Goal: Information Seeking & Learning: Learn about a topic

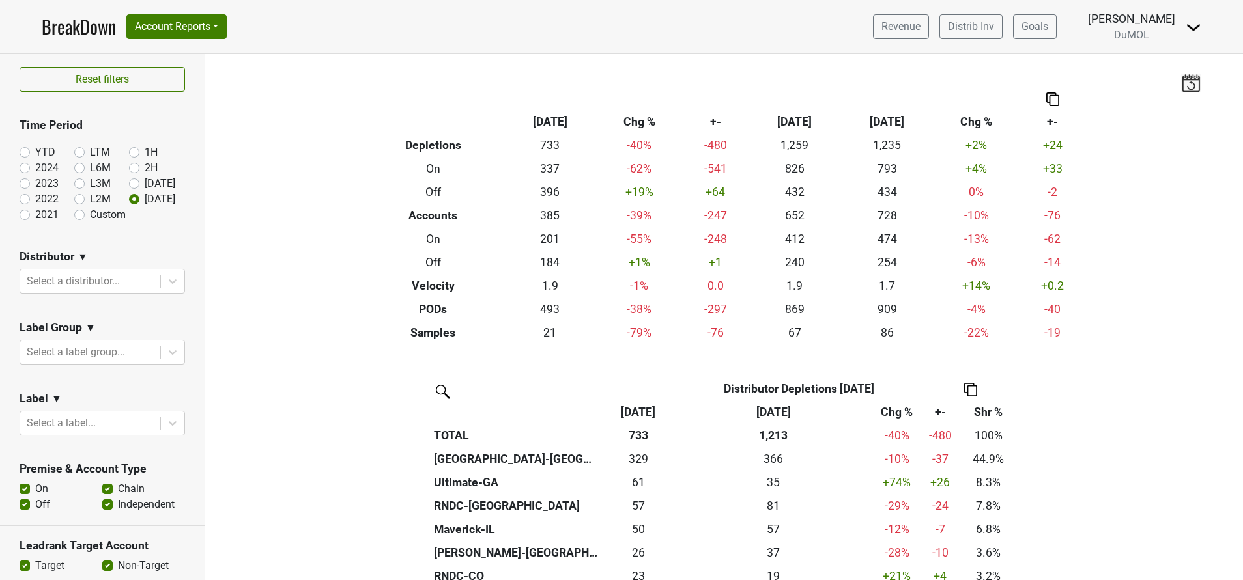
scroll to position [309, 0]
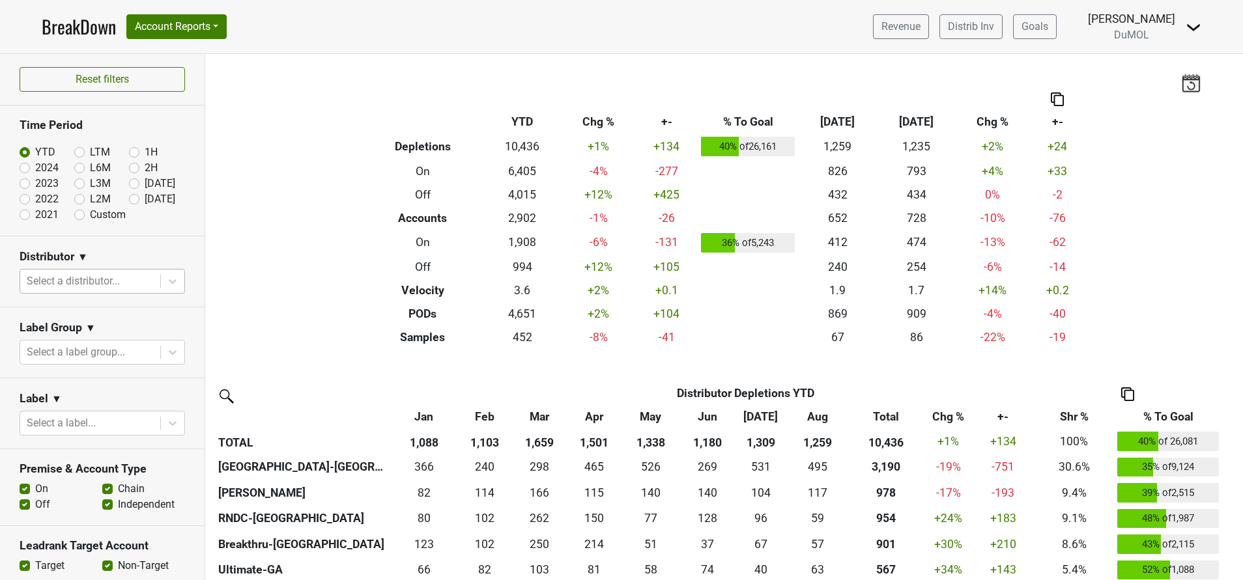
drag, startPoint x: 122, startPoint y: 201, endPoint x: 51, endPoint y: 286, distance: 110.6
click at [51, 286] on div "Reset filters Time Period YTD LTM 1H 2024 L6M 2H 2023 L3M Aug '25 2022 L2M Sep …" at bounding box center [102, 577] width 205 height 1047
click at [145, 199] on label "[DATE]" at bounding box center [160, 199] width 31 height 16
click at [129, 199] on input "[DATE]" at bounding box center [155, 197] width 52 height 13
radio input "true"
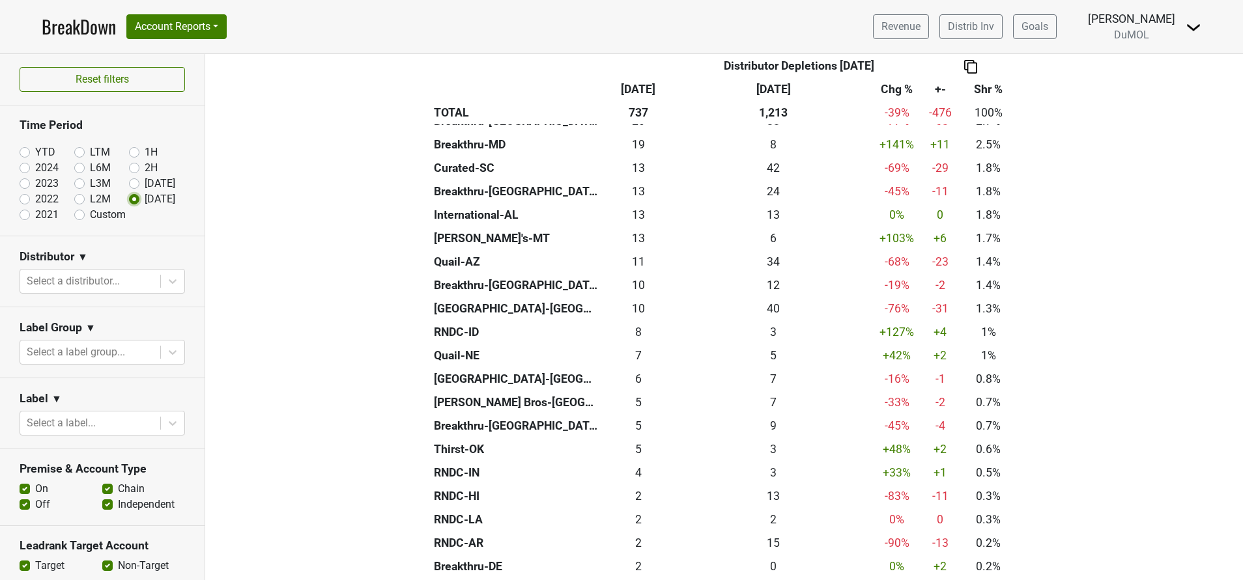
scroll to position [503, 0]
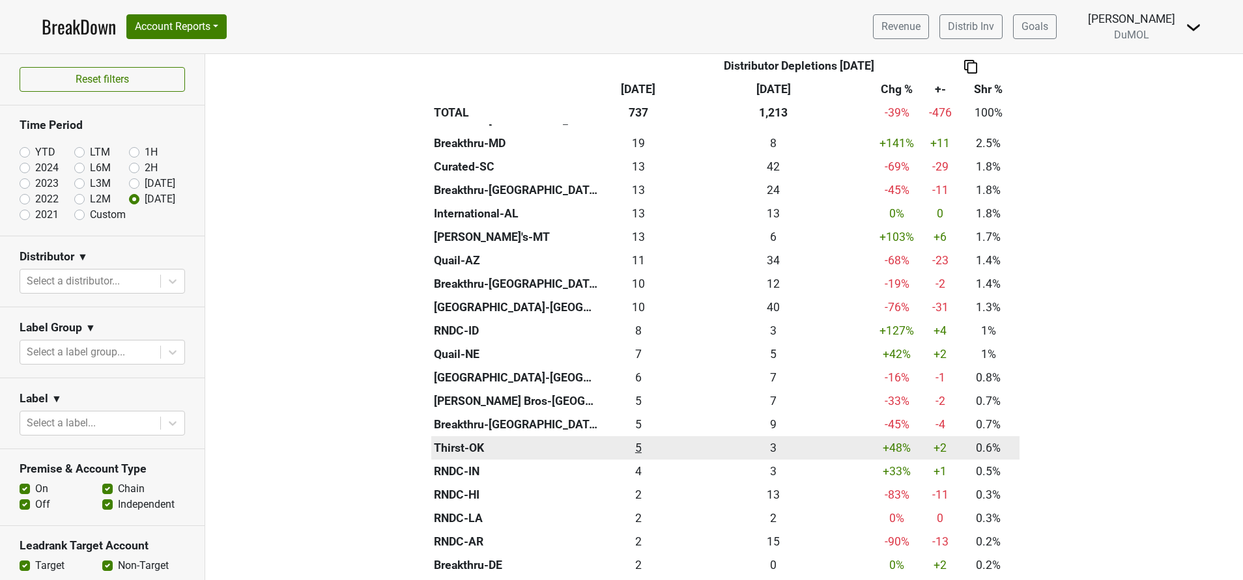
click at [627, 449] on div "4.67 5" at bounding box center [638, 448] width 68 height 17
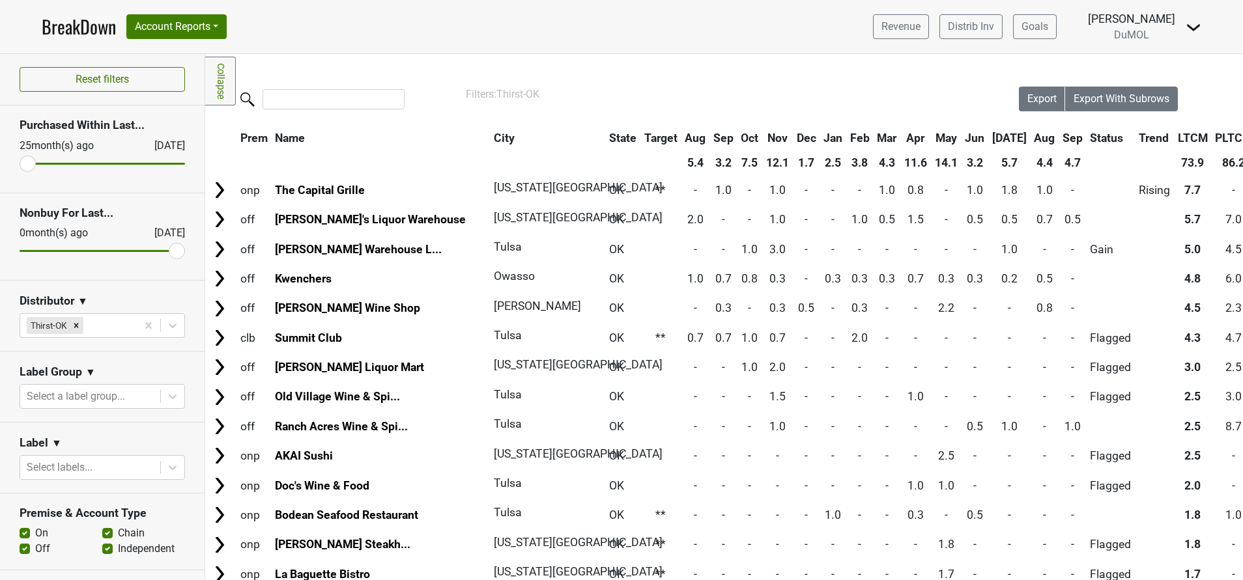
click at [1059, 136] on th "Sep" at bounding box center [1072, 137] width 27 height 23
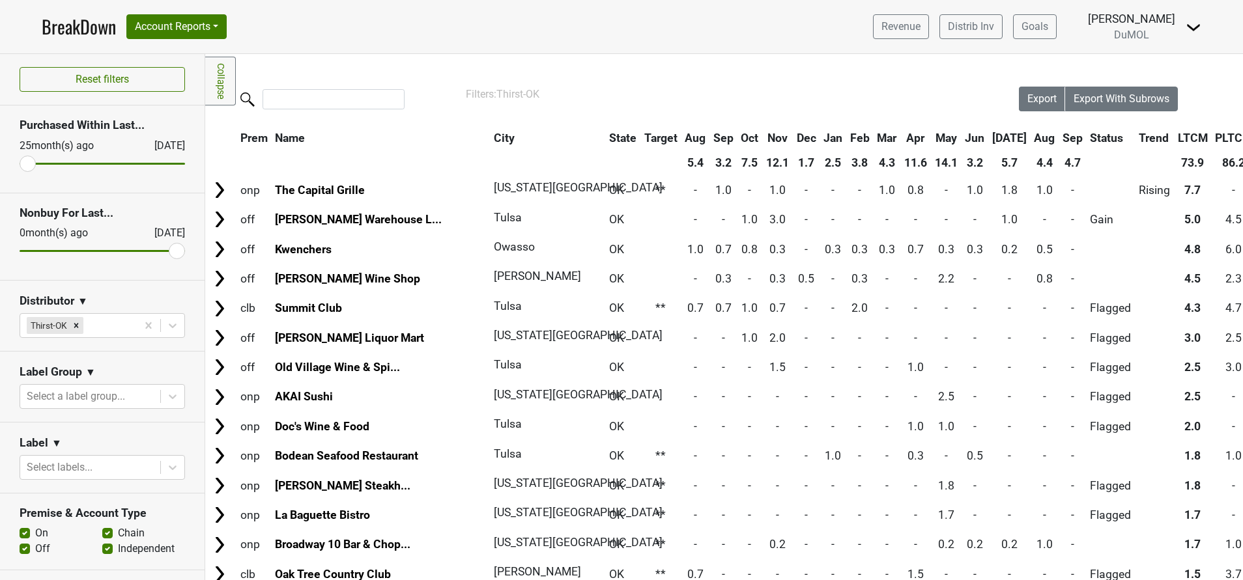
click at [1059, 136] on th "Sep" at bounding box center [1072, 137] width 27 height 23
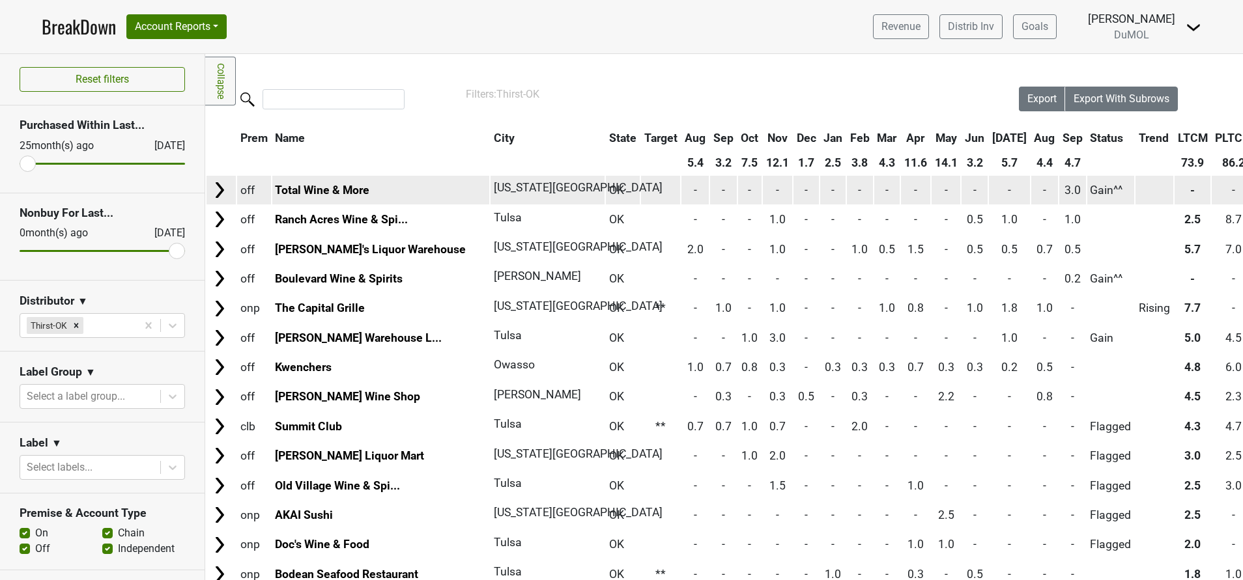
click at [221, 195] on img at bounding box center [220, 190] width 20 height 20
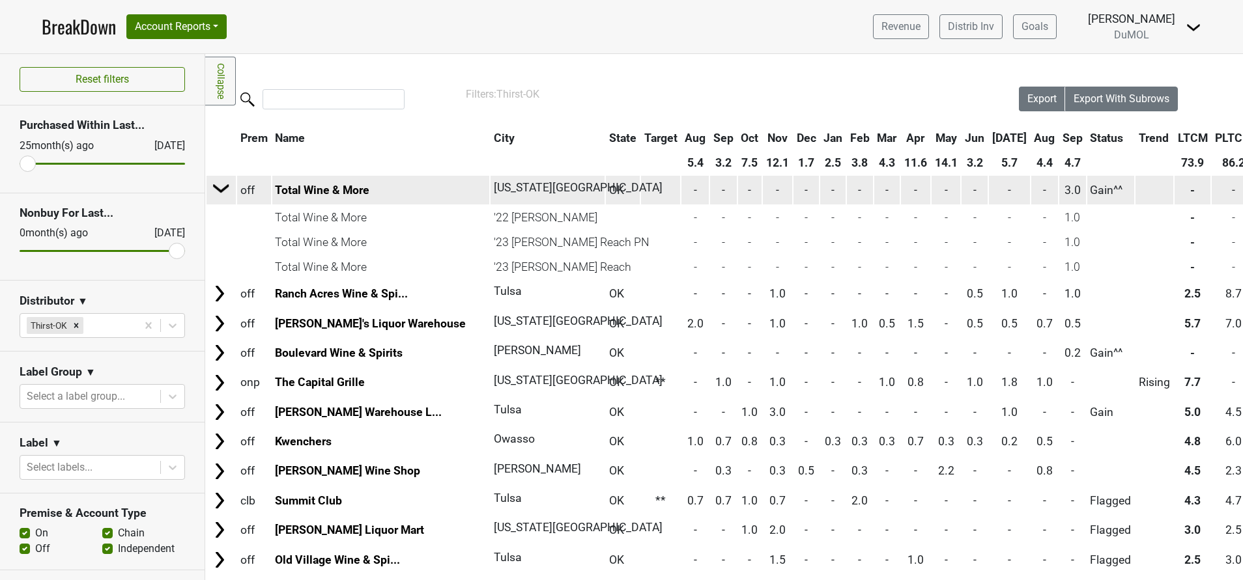
click at [221, 195] on img at bounding box center [222, 188] width 20 height 20
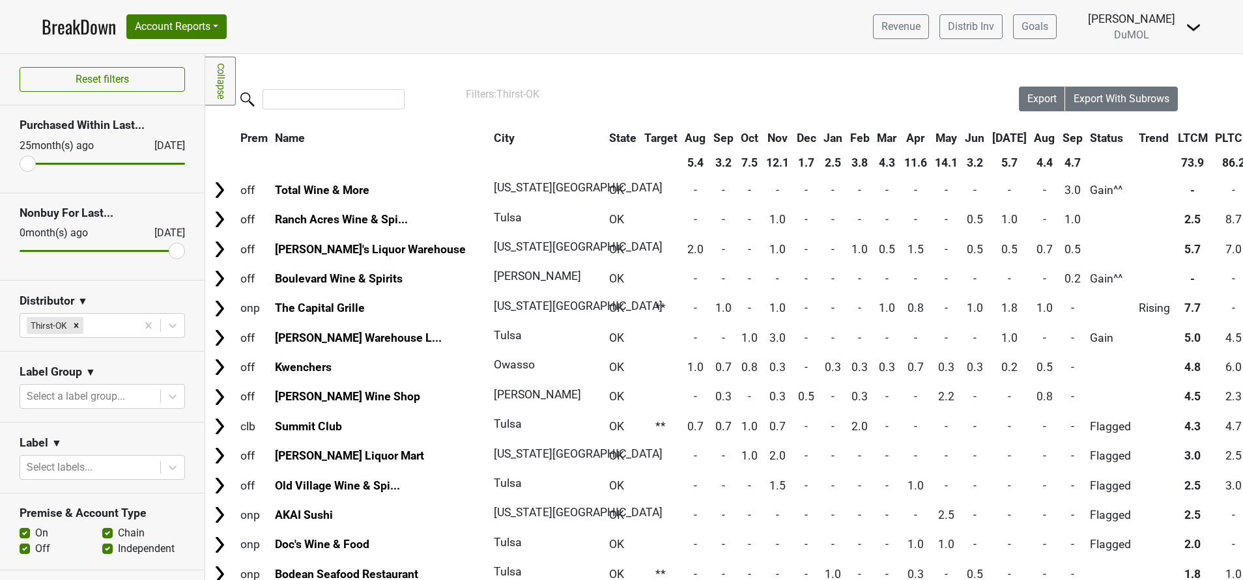
click at [1194, 27] on img at bounding box center [1193, 28] width 16 height 16
click at [1129, 72] on link "Open Leadrank" at bounding box center [1148, 73] width 103 height 21
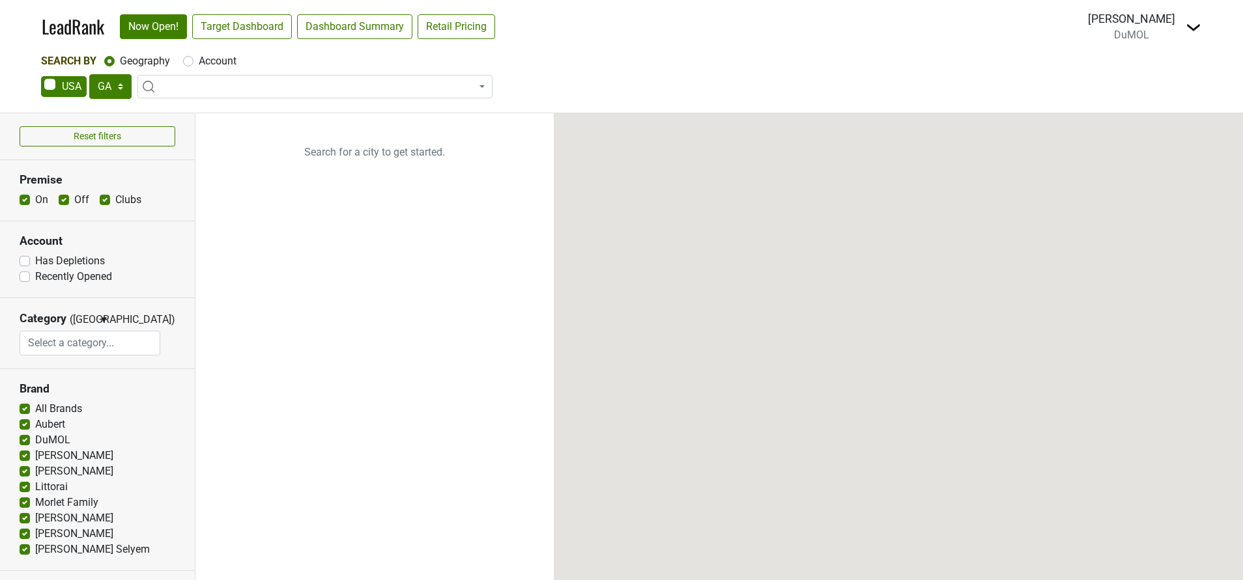
select select "GA"
select select
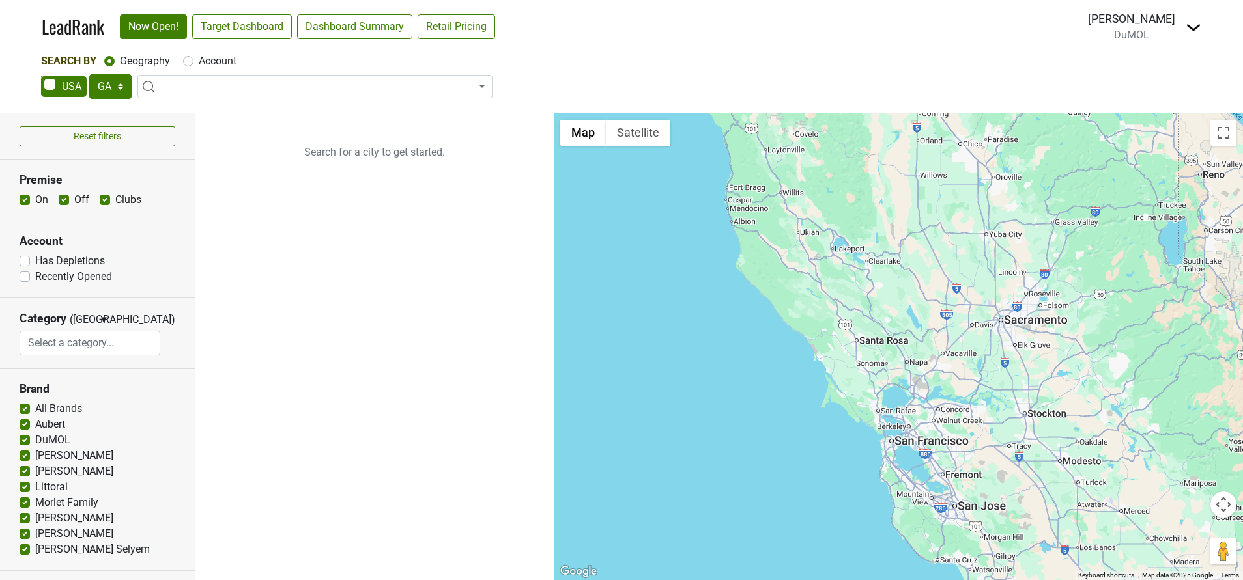
click at [1191, 35] on div "Susan Johnston DuMOL Control Center Open Breakdown Logout" at bounding box center [1144, 26] width 113 height 33
drag, startPoint x: 122, startPoint y: 85, endPoint x: 110, endPoint y: 95, distance: 16.2
click at [110, 95] on select "AK AL AR AZ CA CO CT DC DE FL GA HI IA ID IL IN KS KY LA MA MD ME MI MN MO MS M…" at bounding box center [110, 86] width 42 height 25
select select "IL"
click at [89, 74] on select "AK AL AR AZ CA CO CT DC DE FL GA HI IA ID IL IN KS KY LA MA MD ME MI MN MO MS M…" at bounding box center [110, 86] width 42 height 25
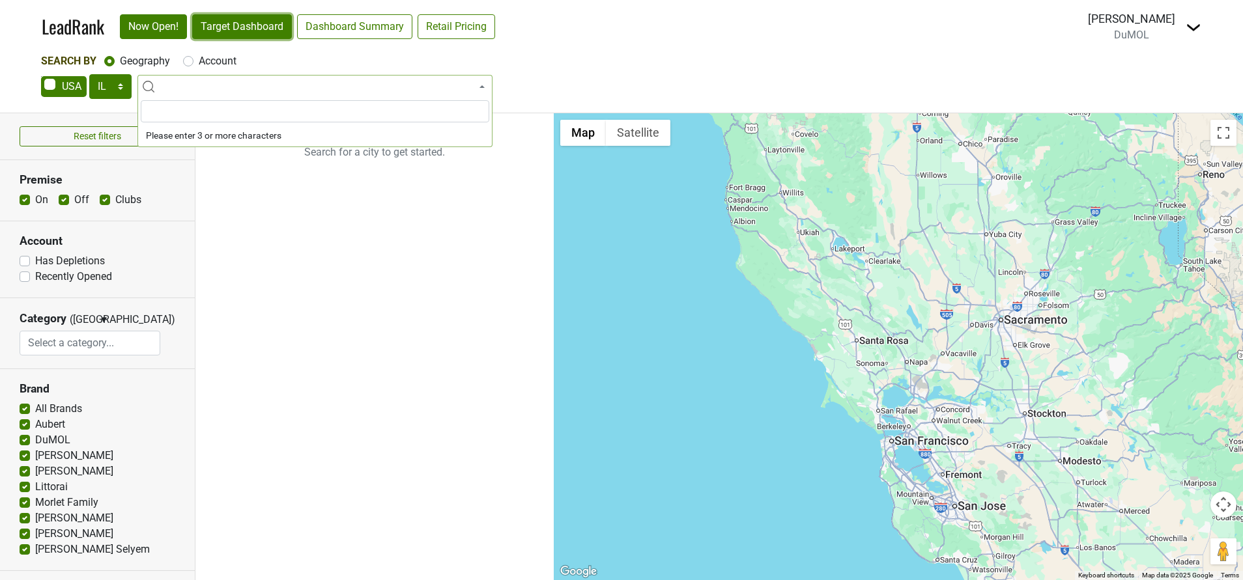
click at [249, 24] on link "Target Dashboard" at bounding box center [242, 26] width 100 height 25
click at [199, 61] on label "Account" at bounding box center [218, 61] width 38 height 16
click at [190, 61] on input "Account" at bounding box center [188, 59] width 10 height 13
radio input "true"
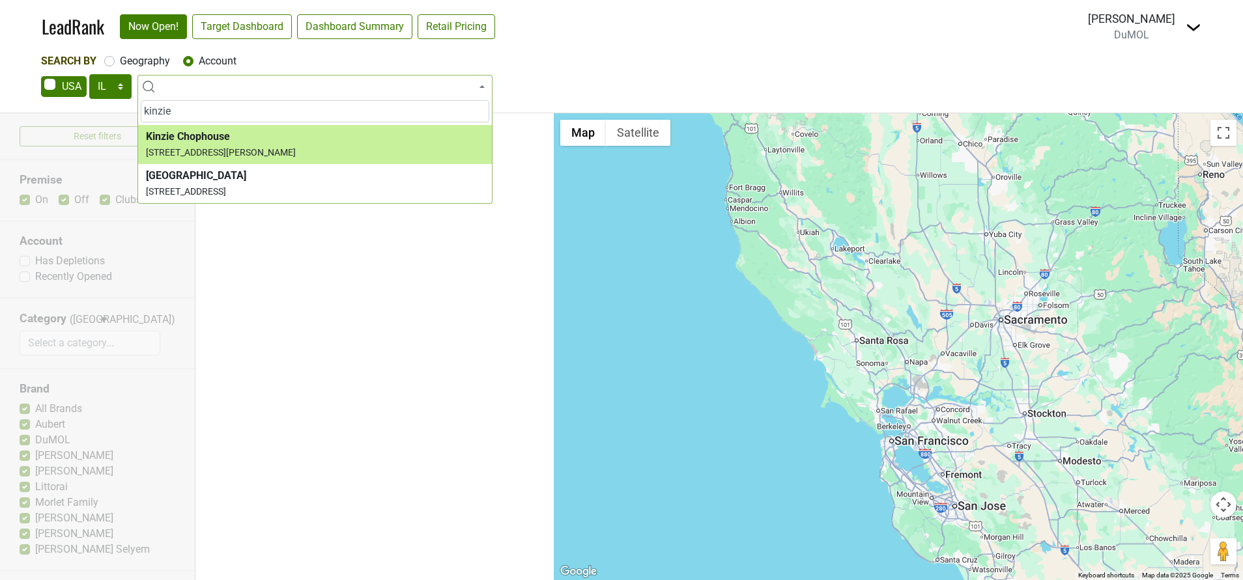
type input "kinzie"
select select "267351"
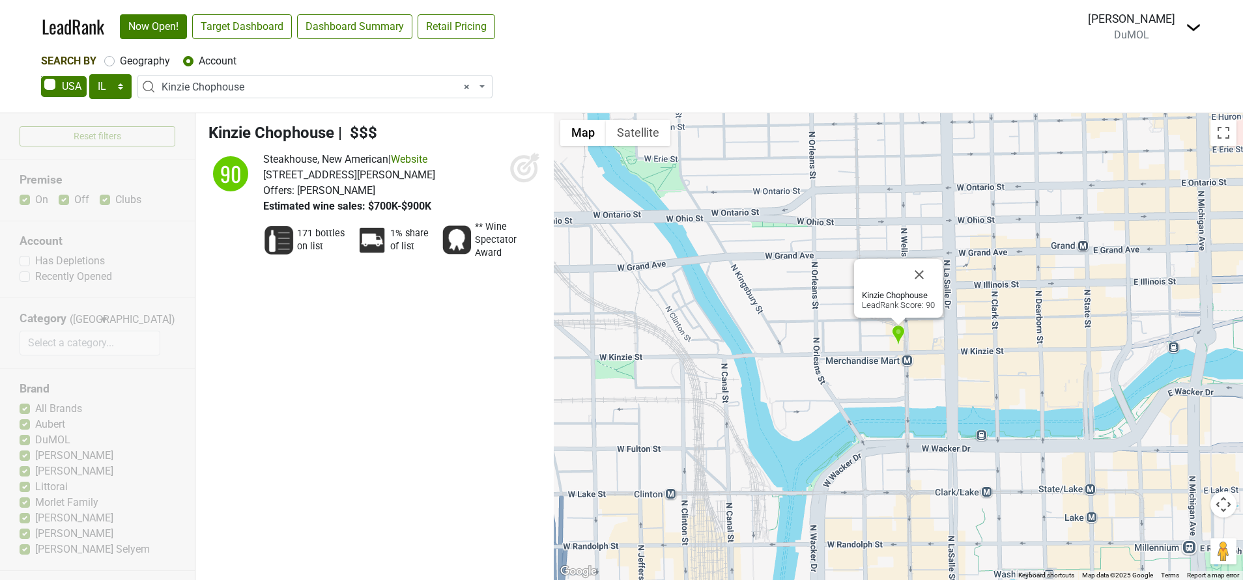
click at [522, 167] on icon at bounding box center [524, 167] width 31 height 31
select select
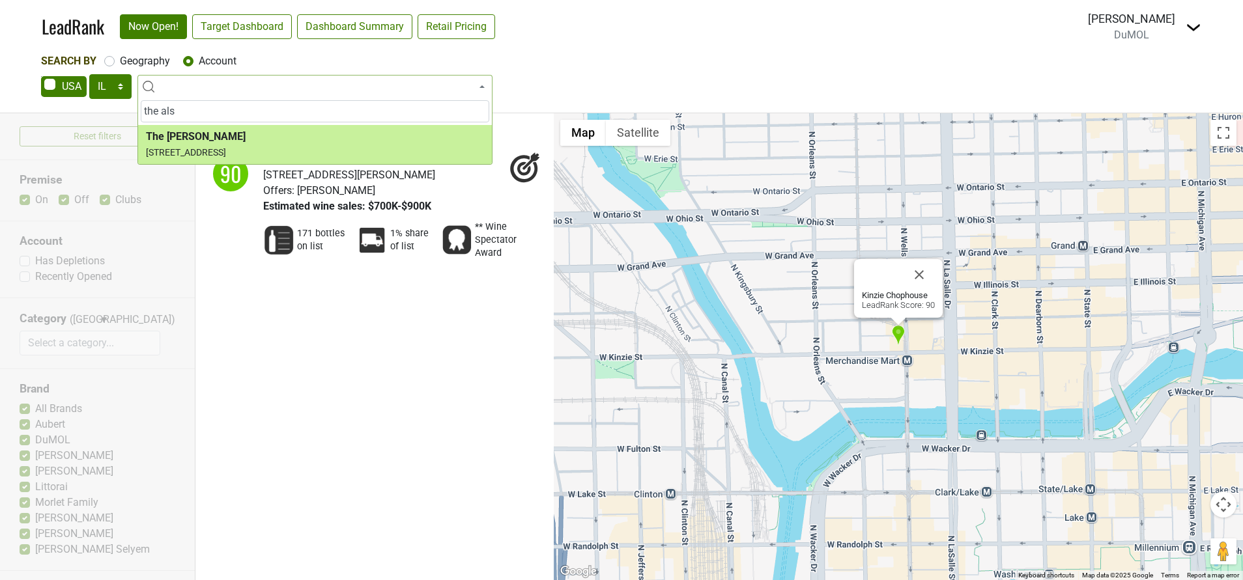
type input "the als"
select select "124464639"
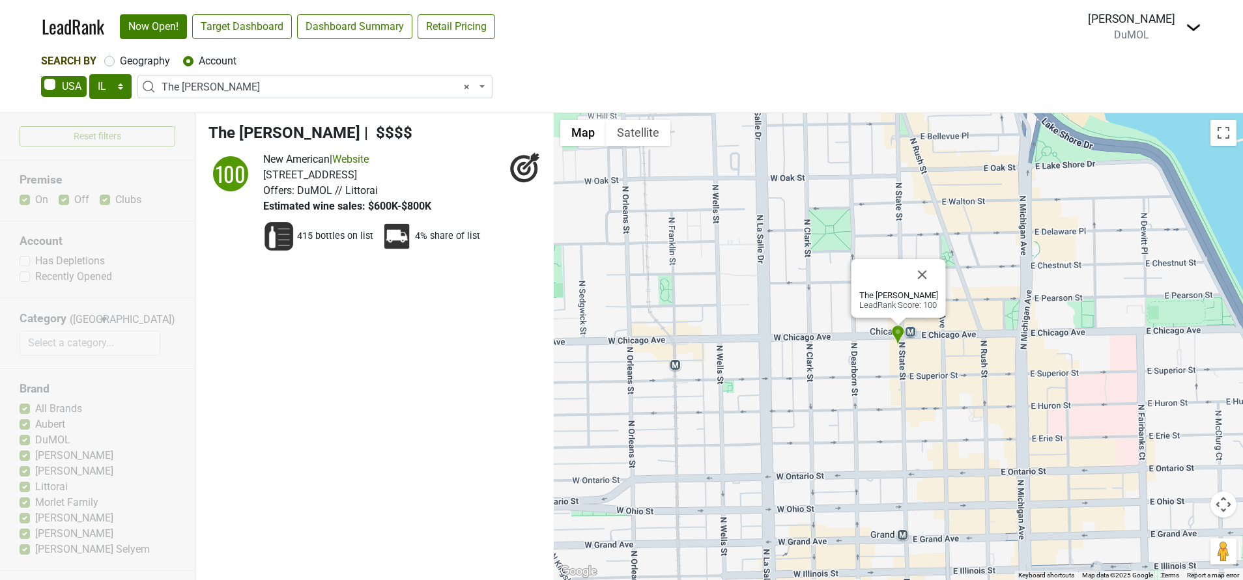
select select
click at [262, 27] on link "Target Dashboard" at bounding box center [242, 26] width 100 height 25
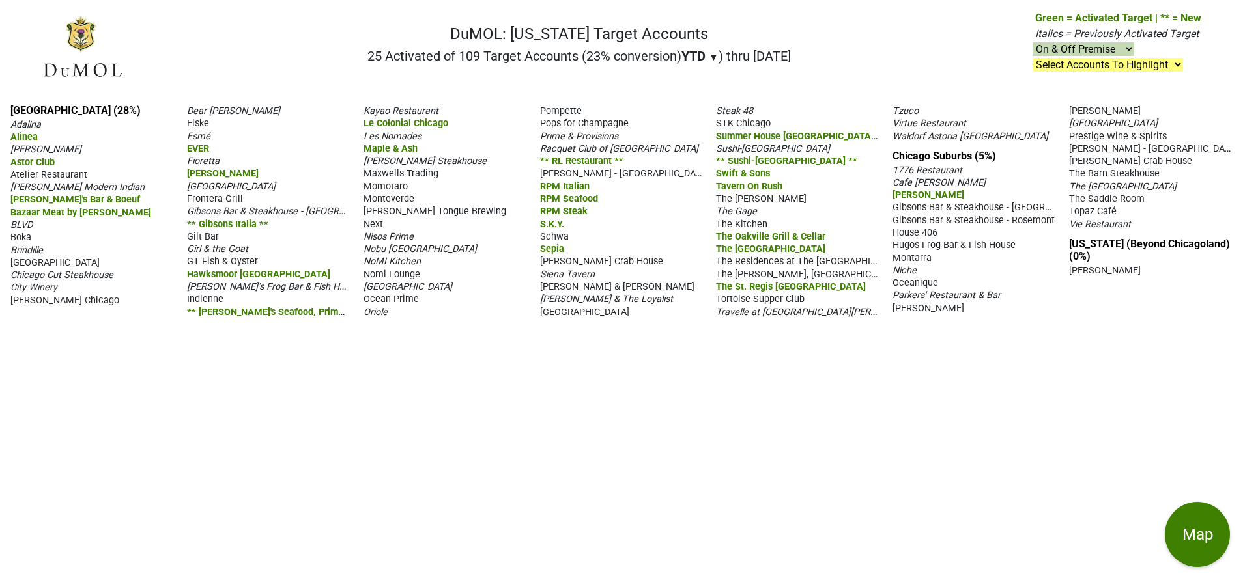
click at [33, 146] on span "[PERSON_NAME]" at bounding box center [45, 149] width 71 height 11
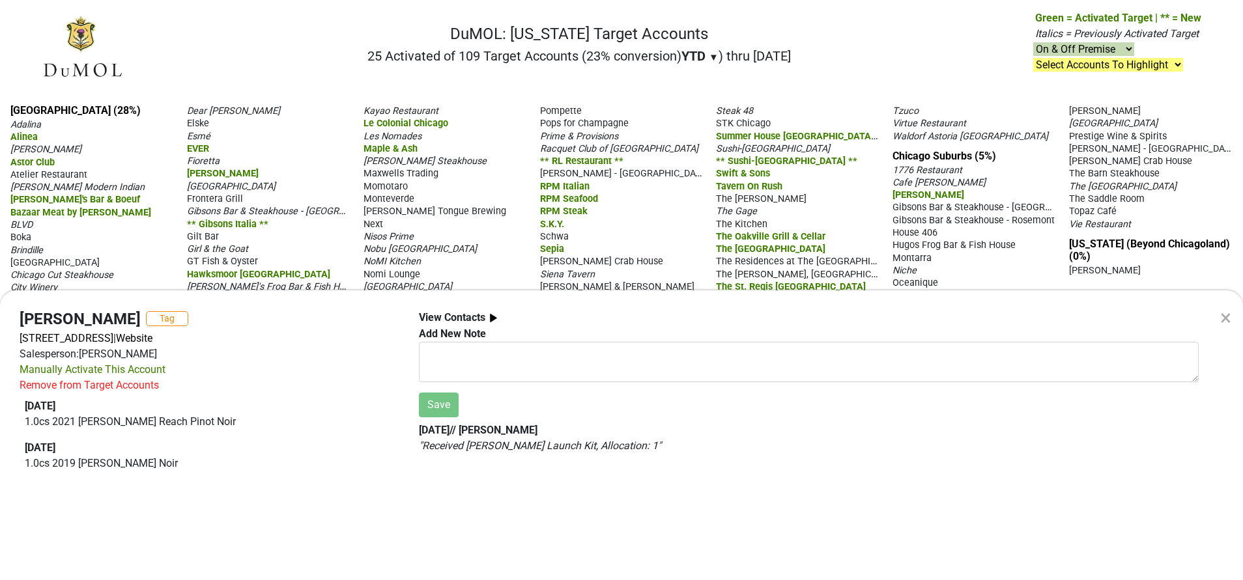
click at [113, 120] on div "× Alpana Tag 831 N State St, Chicago, IL 60610 | Website Salesperson: Kurt Frai…" at bounding box center [621, 290] width 1243 height 580
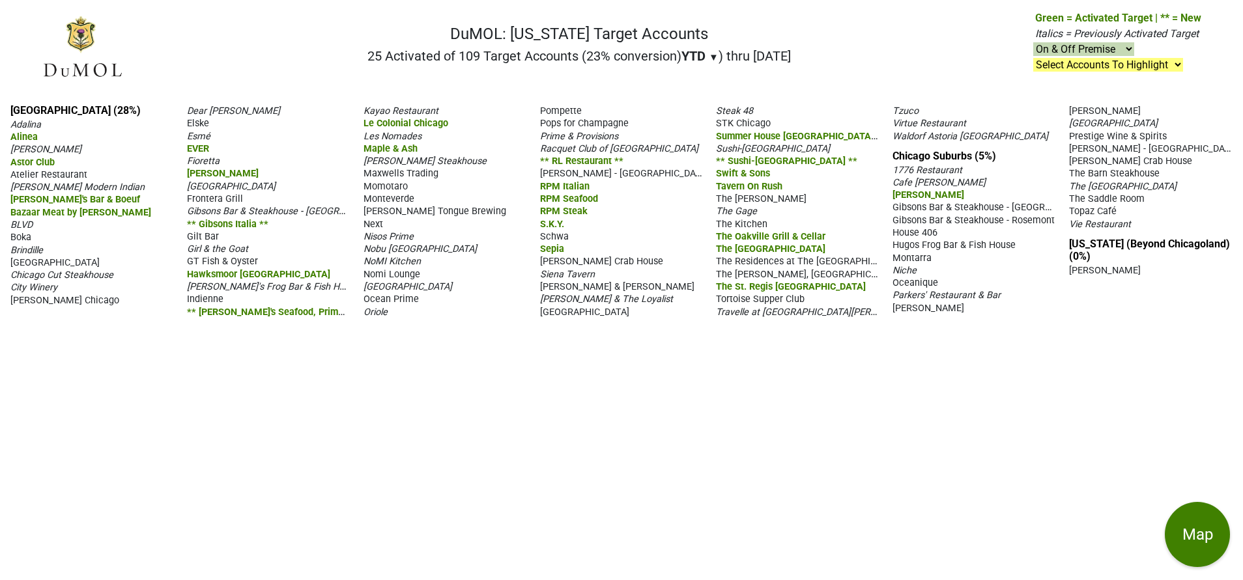
click at [274, 283] on span "[PERSON_NAME]'s Frog Bar & Fish House" at bounding box center [273, 286] width 173 height 12
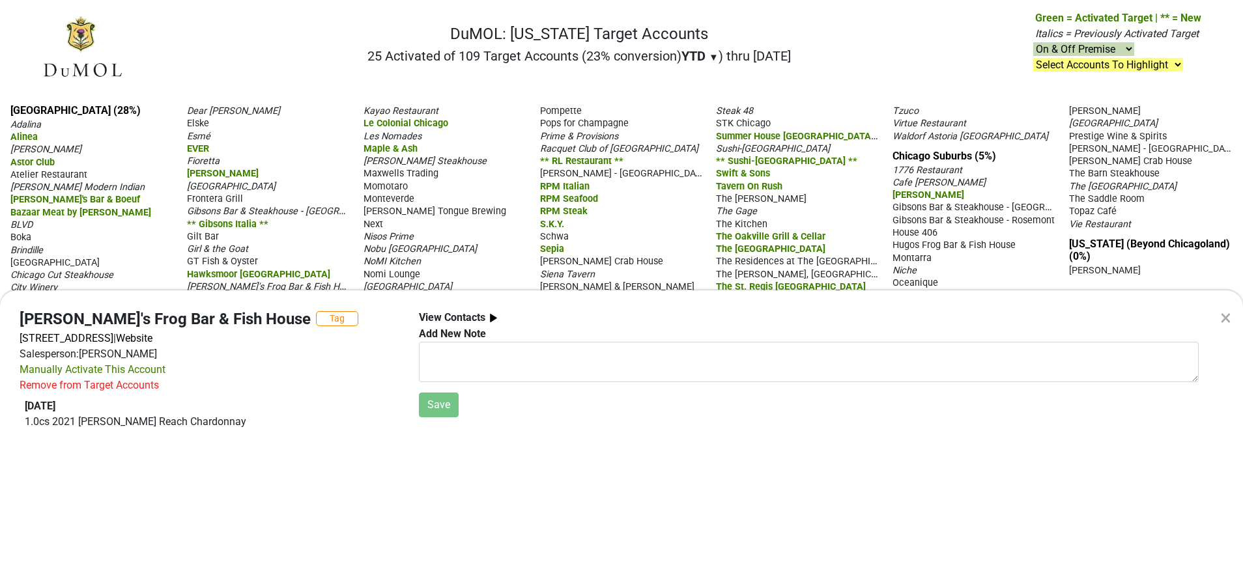
click at [1221, 320] on div "×" at bounding box center [1225, 317] width 11 height 31
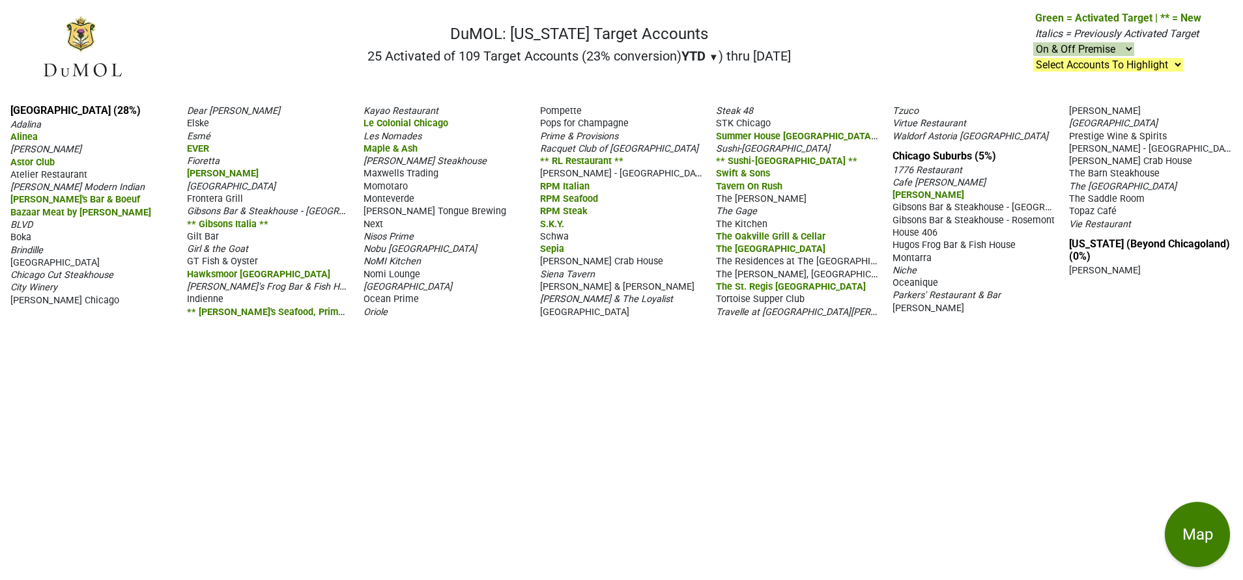
click at [621, 154] on span "Racquet Club of [GEOGRAPHIC_DATA]" at bounding box center [619, 148] width 158 height 11
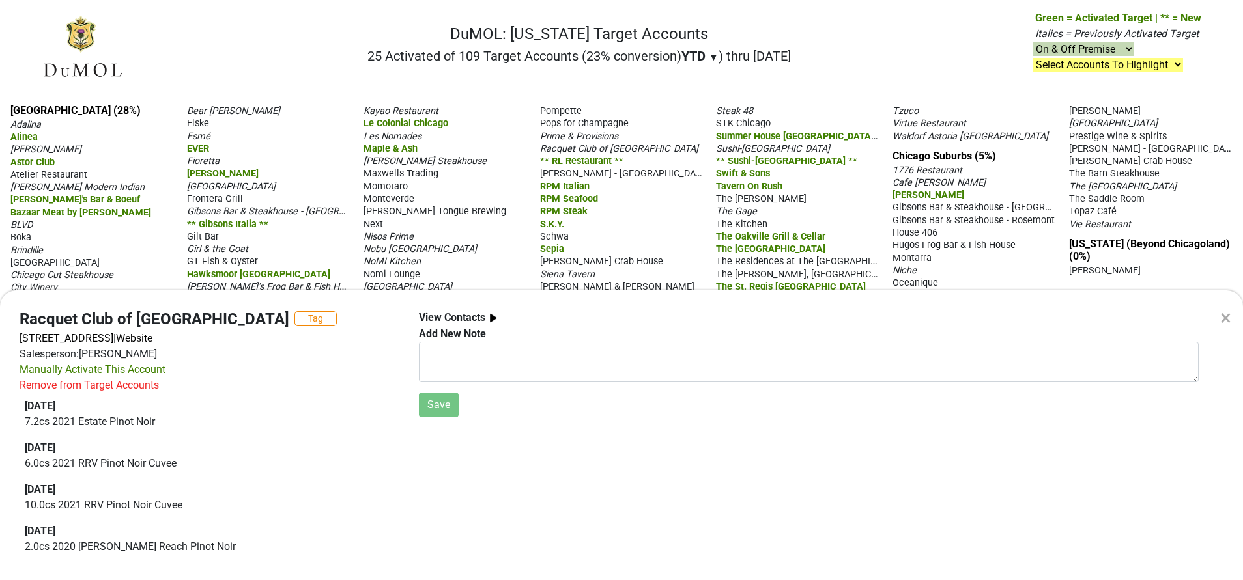
click at [1221, 322] on div "×" at bounding box center [1225, 317] width 11 height 31
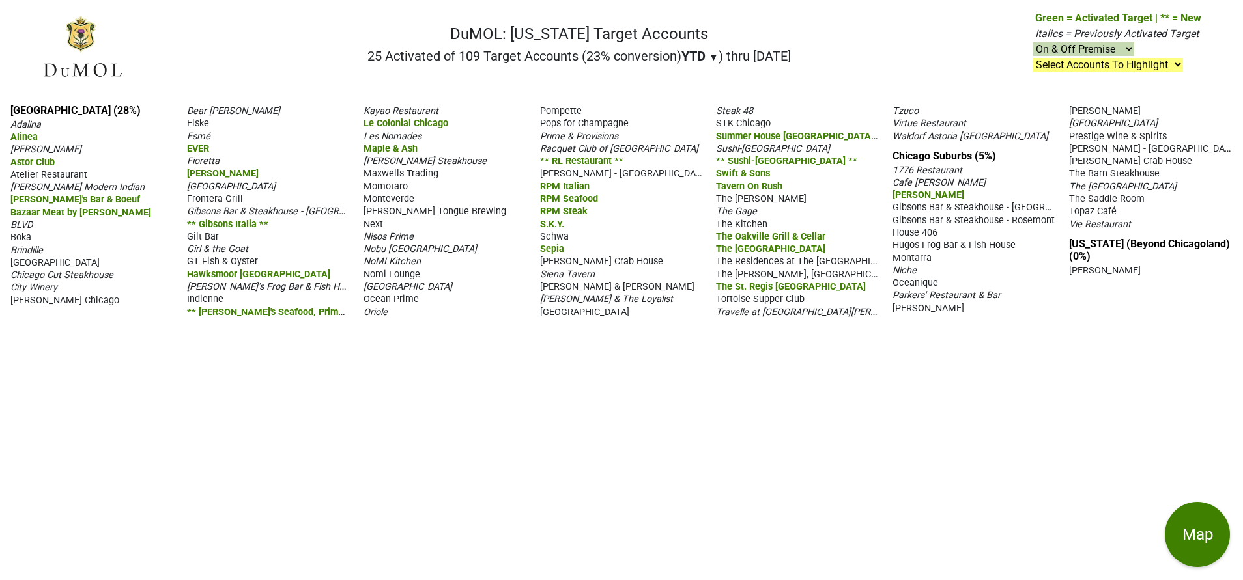
click at [196, 233] on span "Gilt Bar" at bounding box center [203, 236] width 32 height 11
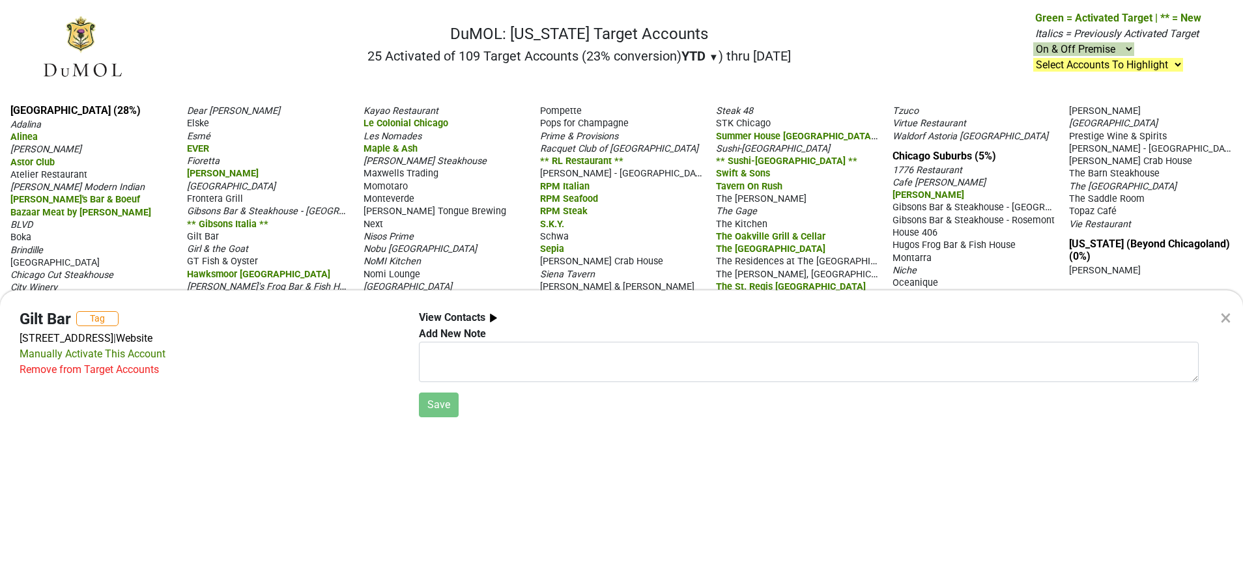
click at [1226, 318] on div "×" at bounding box center [1225, 317] width 11 height 31
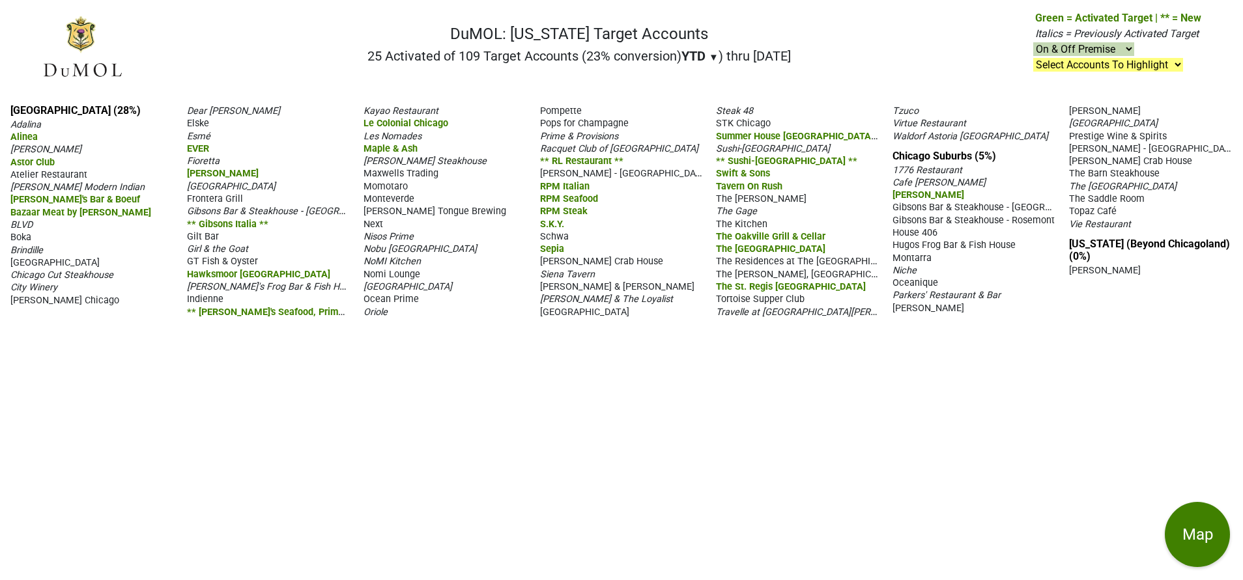
click at [582, 280] on span "Siena Tavern" at bounding box center [567, 274] width 55 height 11
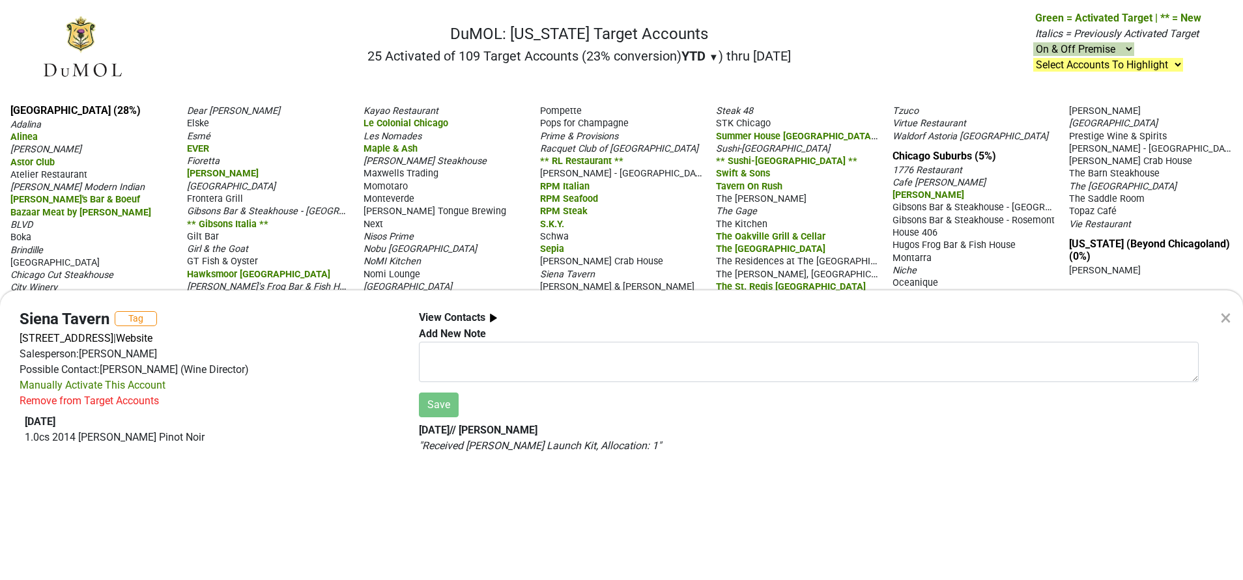
click at [1223, 316] on div "×" at bounding box center [1225, 317] width 11 height 31
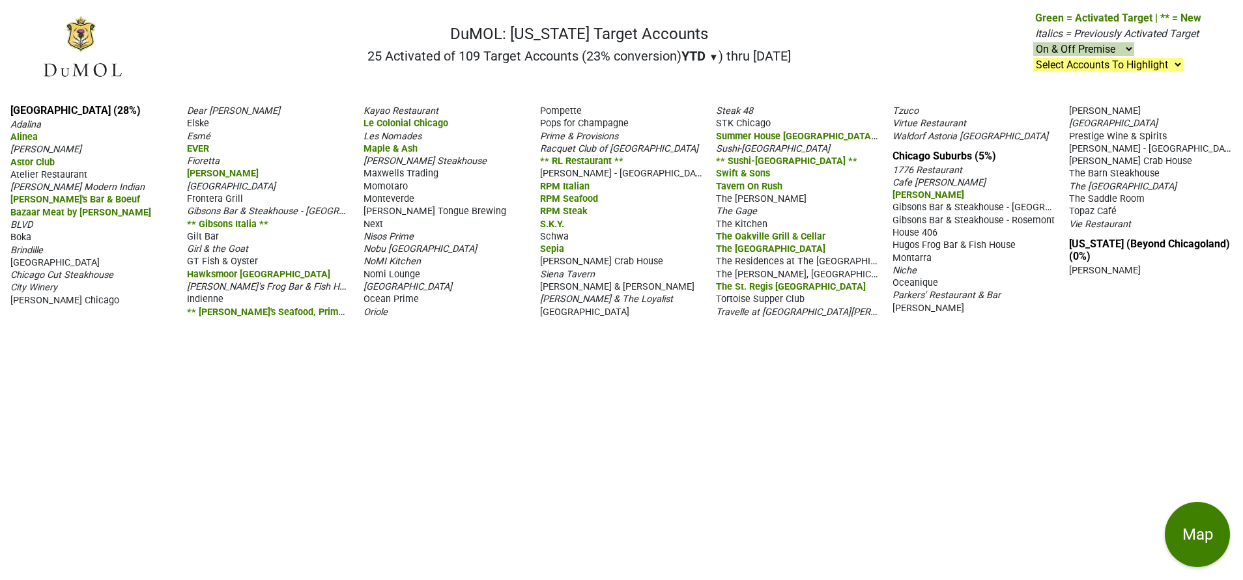
click at [951, 129] on span "Virtue Restaurant" at bounding box center [929, 123] width 74 height 11
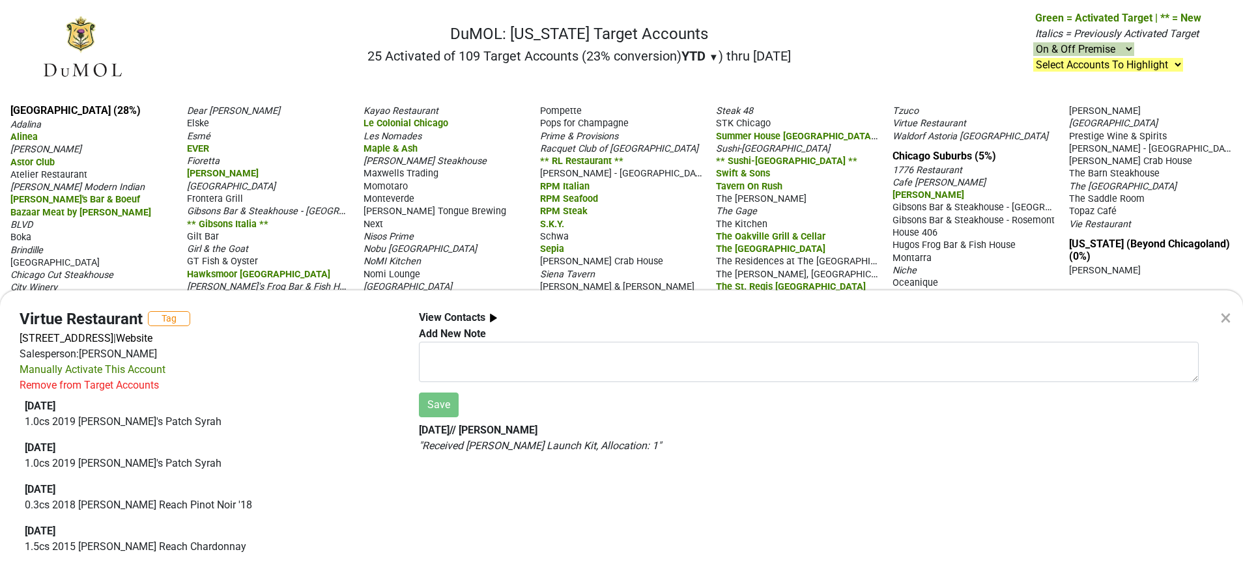
click at [1224, 313] on div "×" at bounding box center [1225, 317] width 11 height 31
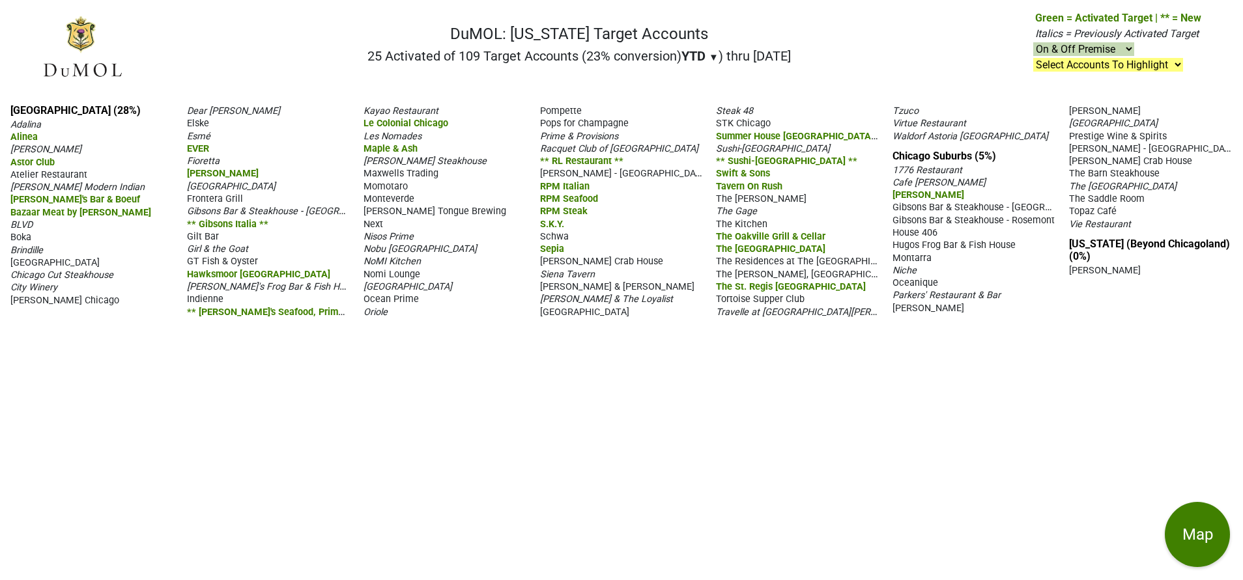
click at [1093, 142] on span "Prestige Wine & Spirits" at bounding box center [1118, 136] width 98 height 11
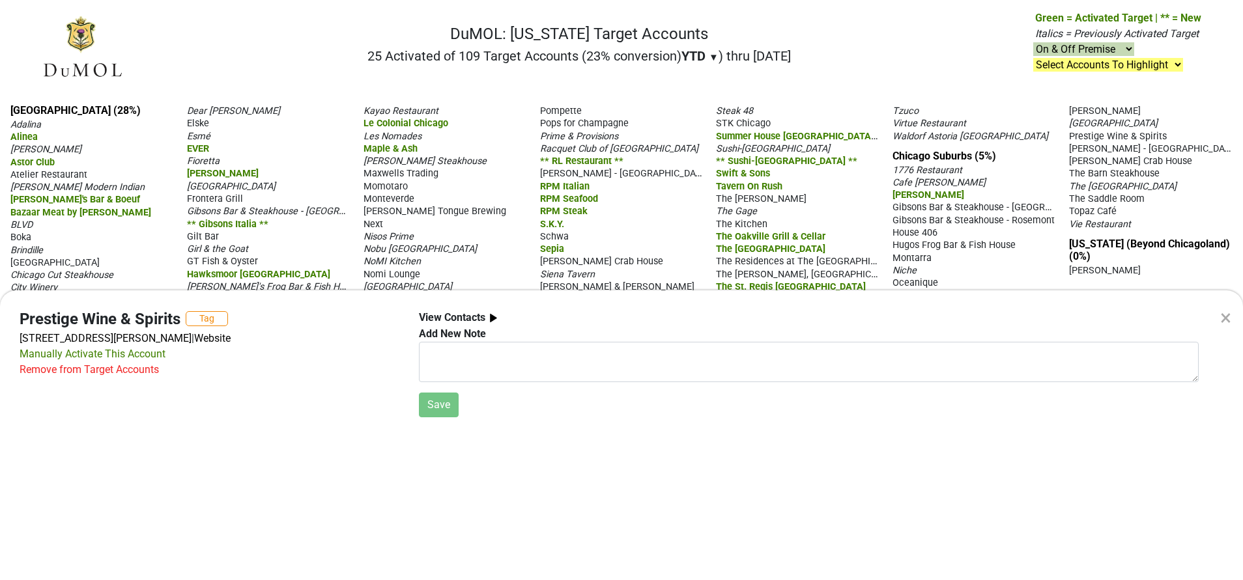
click at [1230, 317] on div "×" at bounding box center [1225, 317] width 11 height 31
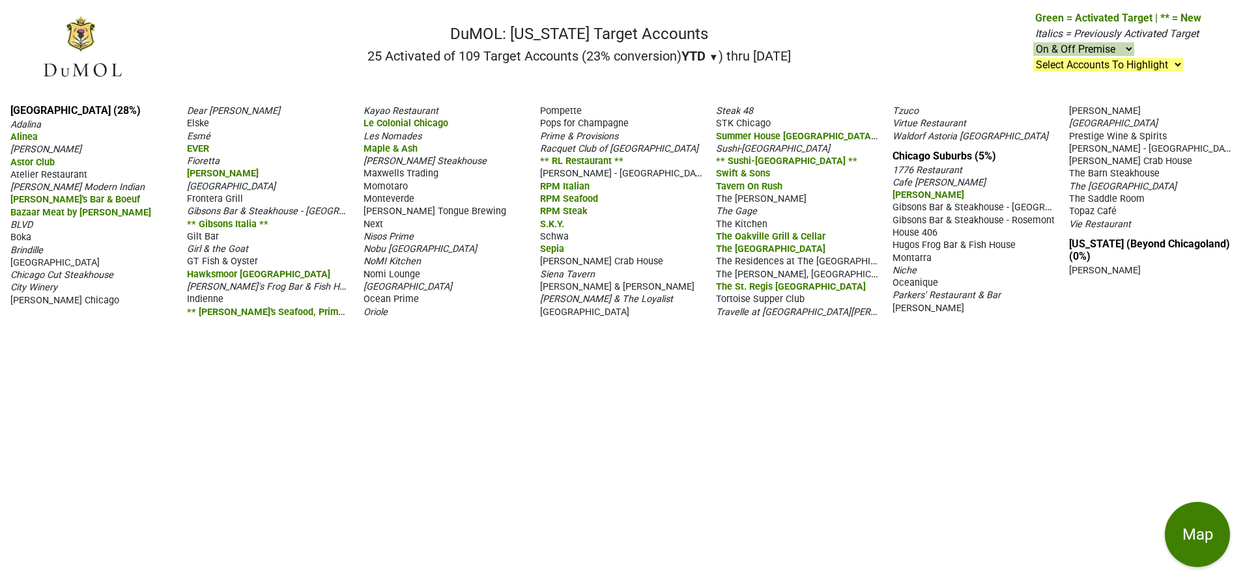
click at [419, 294] on span "Ocean Prime" at bounding box center [390, 299] width 55 height 11
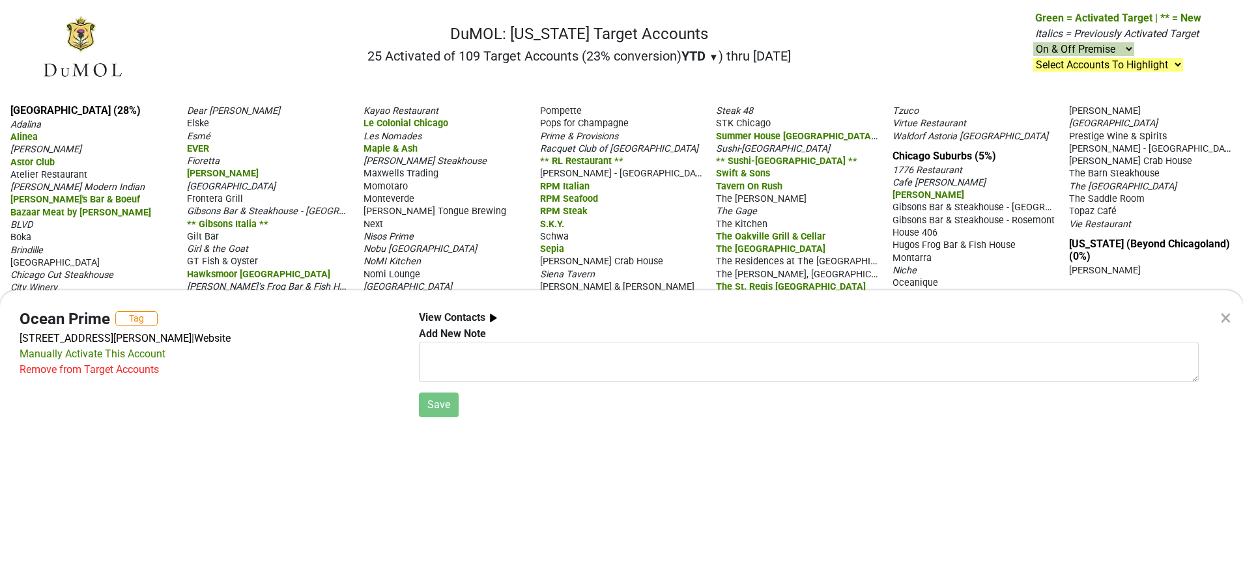
click at [1225, 317] on div "×" at bounding box center [1225, 317] width 11 height 31
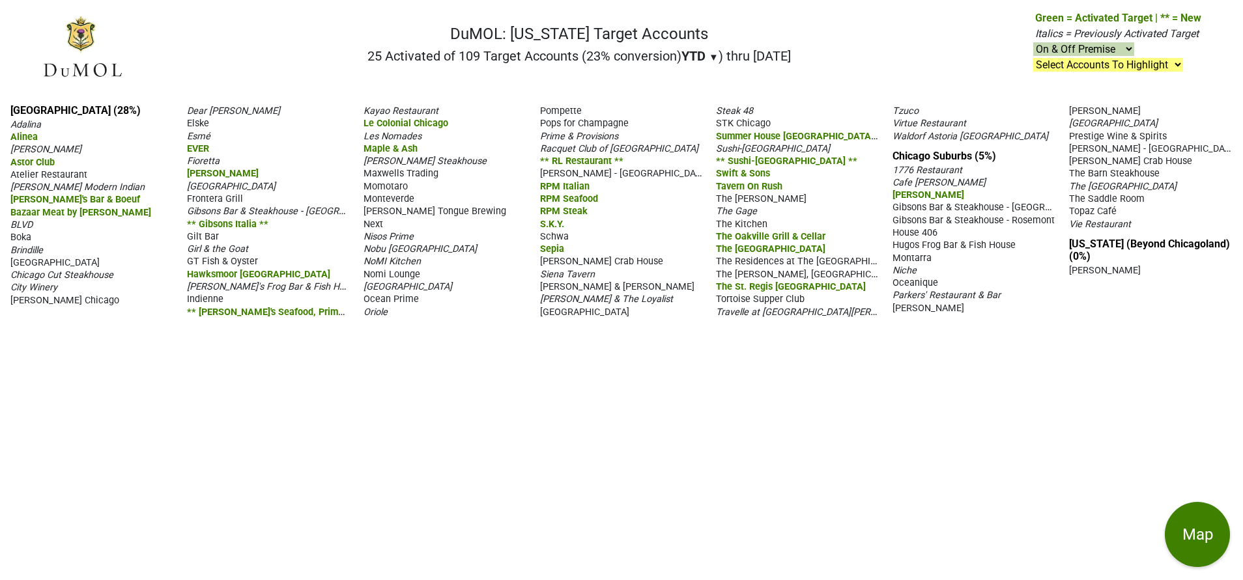
click at [46, 287] on span "City Winery" at bounding box center [33, 287] width 47 height 11
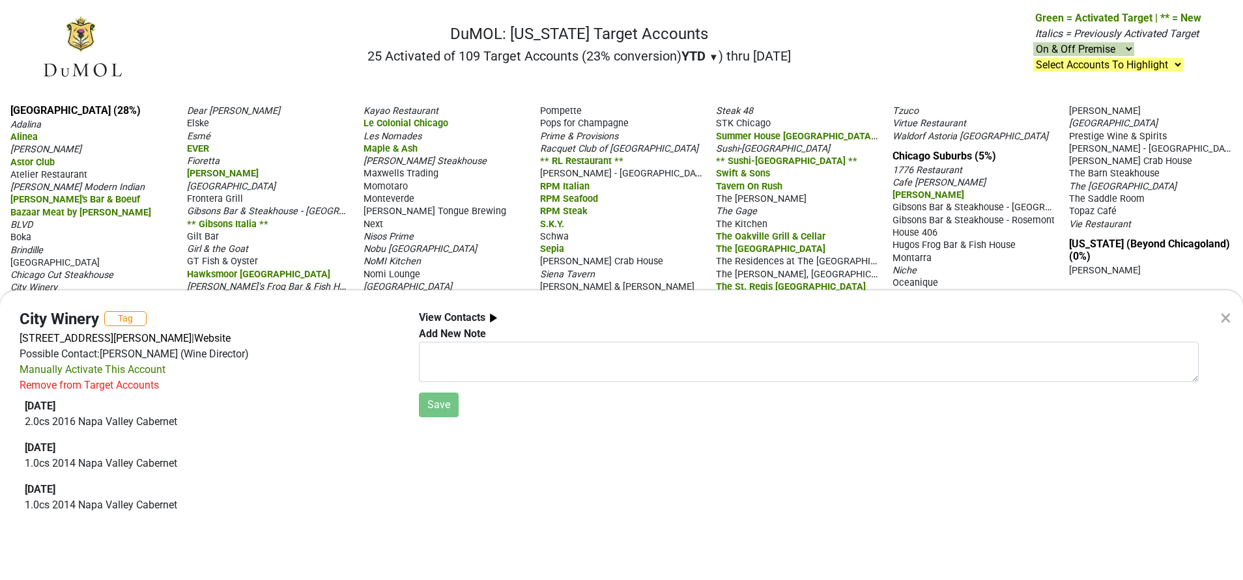
click at [129, 385] on div "Remove from Target Accounts" at bounding box center [89, 386] width 139 height 16
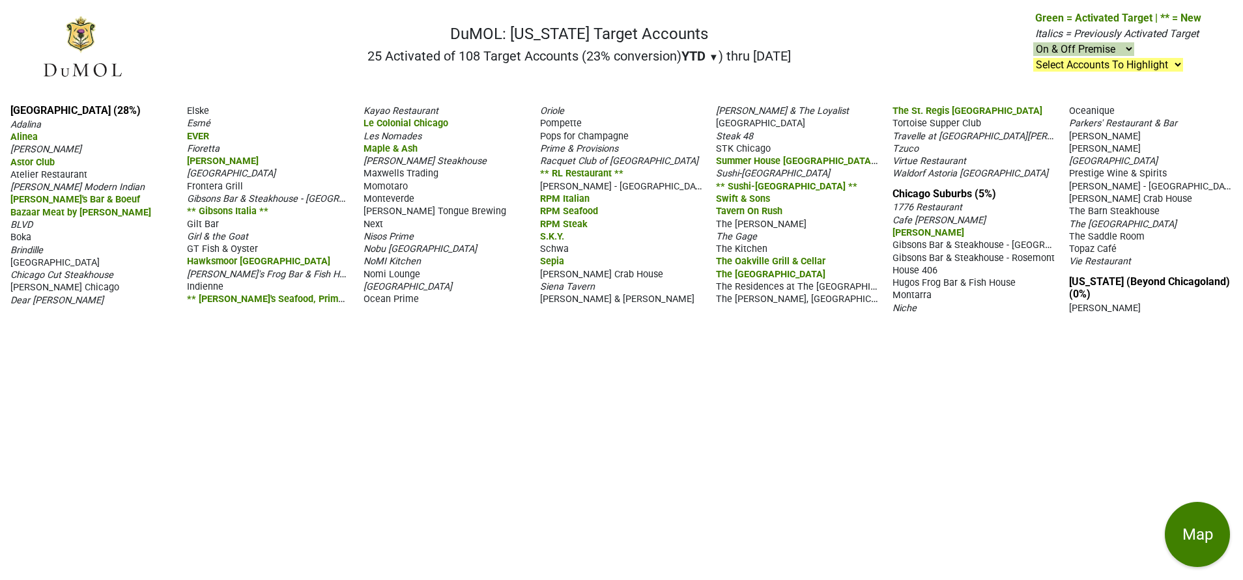
click at [202, 112] on span "Elske" at bounding box center [198, 111] width 22 height 11
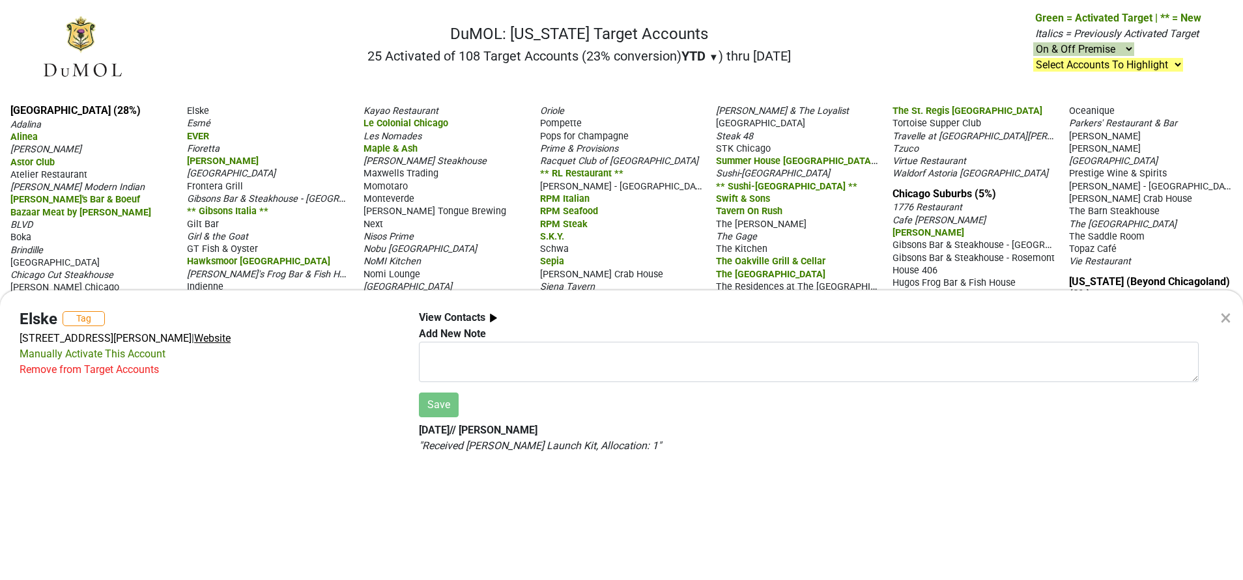
click at [231, 341] on span "Website" at bounding box center [212, 338] width 36 height 12
click at [1224, 321] on div "×" at bounding box center [1225, 317] width 11 height 31
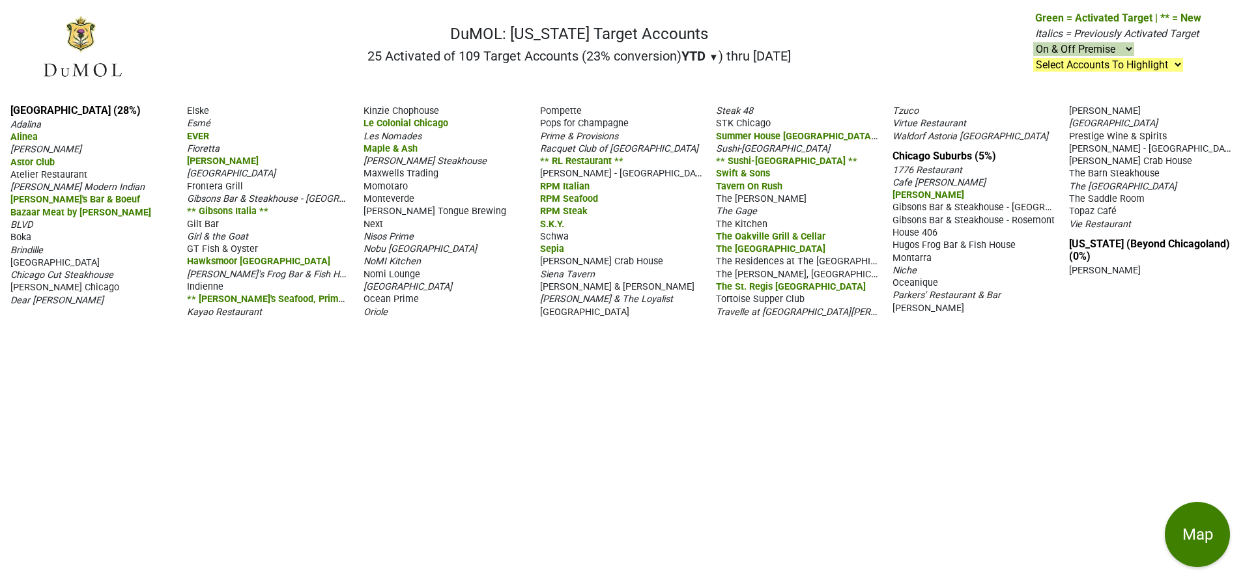
click at [403, 280] on span "Nomi Lounge" at bounding box center [391, 274] width 57 height 11
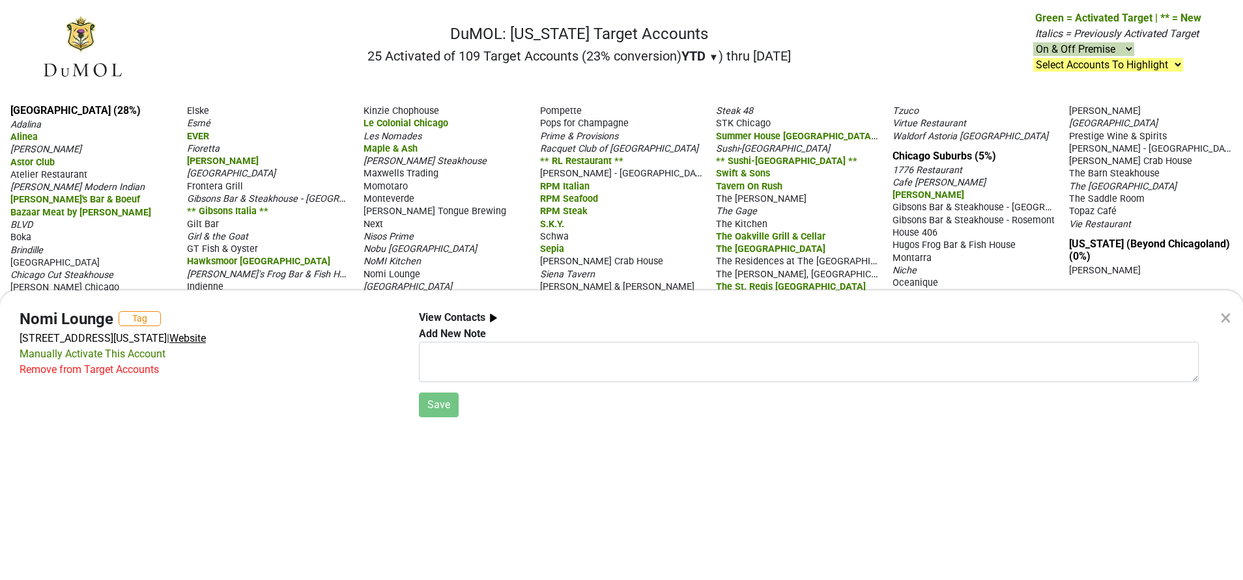
click at [206, 341] on span "Website" at bounding box center [187, 338] width 36 height 12
click at [232, 186] on div "× Nomi Lounge Tag [STREET_ADDRESS][US_STATE] | Website Manually Activate This A…" at bounding box center [621, 290] width 1243 height 580
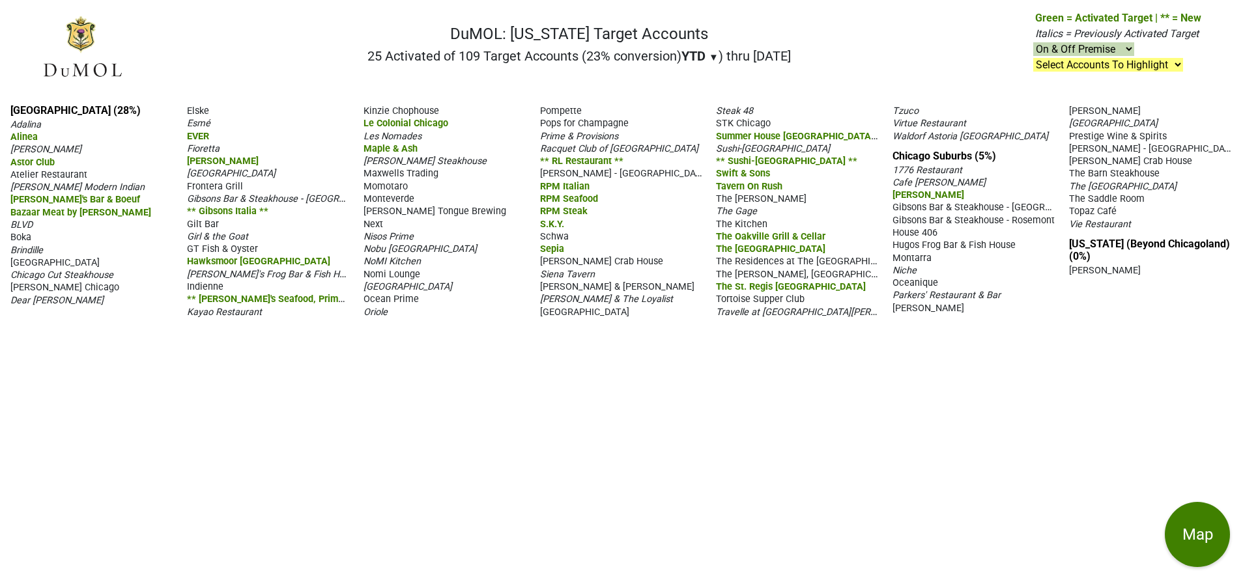
click at [232, 186] on span "Frontera Grill" at bounding box center [215, 186] width 56 height 11
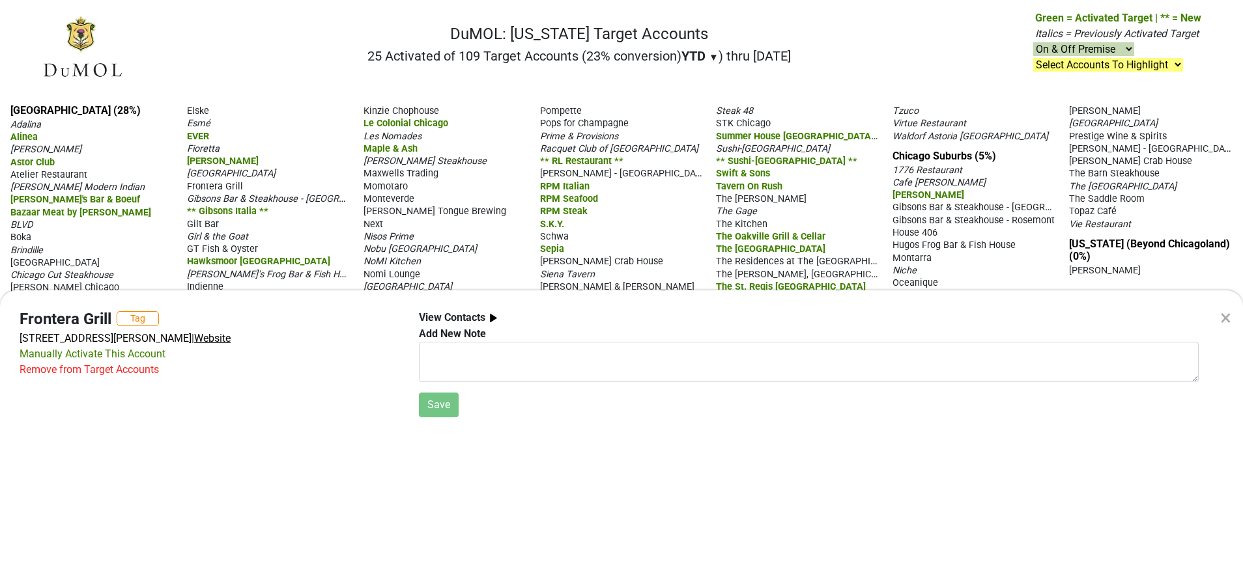
click at [203, 337] on span "Website" at bounding box center [212, 338] width 36 height 12
